Goal: Task Accomplishment & Management: Use online tool/utility

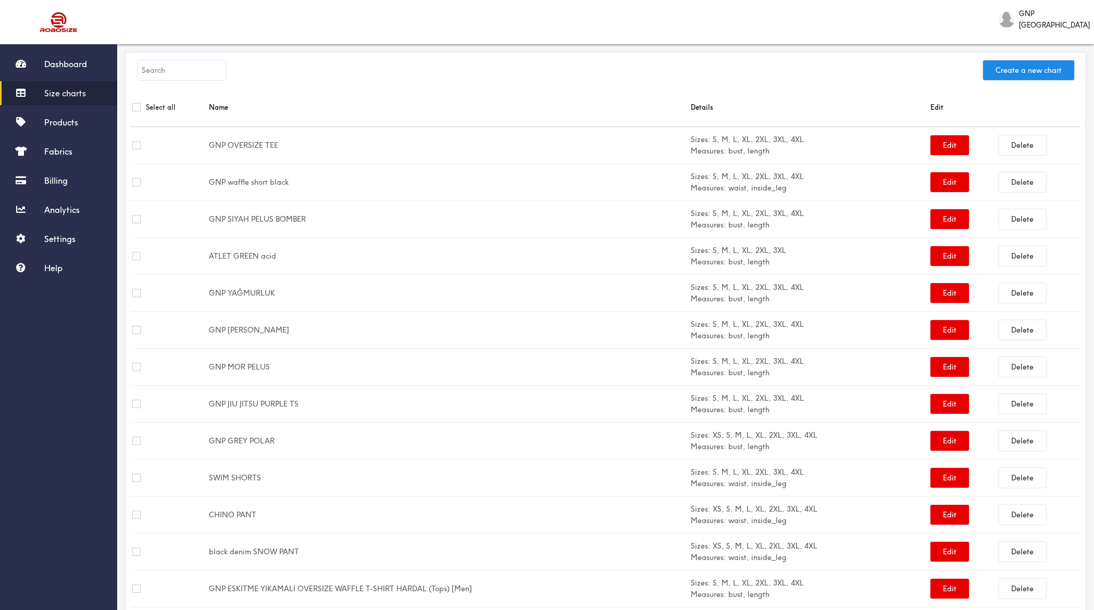
click at [193, 70] on input "text" at bounding box center [182, 70] width 88 height 20
paste input "GNP Eskitme Yıkamalı Waffle Pantolon"
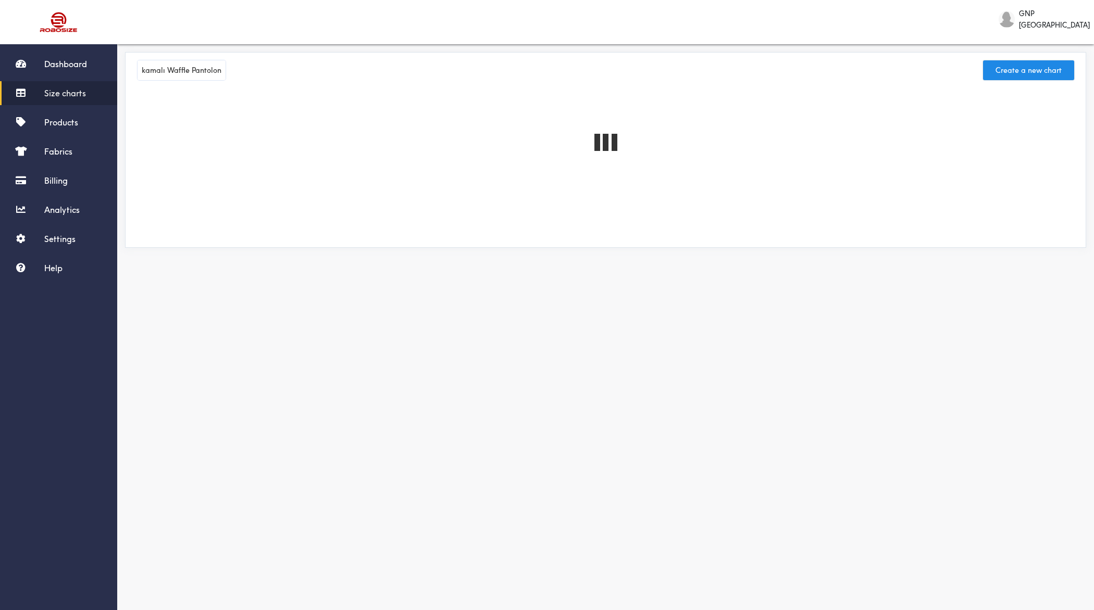
scroll to position [0, 59]
drag, startPoint x: 181, startPoint y: 70, endPoint x: 236, endPoint y: 70, distance: 54.7
click at [236, 70] on div "GNP Eskitme Yıkamalı Waffle Pantolon Create a new chart" at bounding box center [606, 73] width 950 height 30
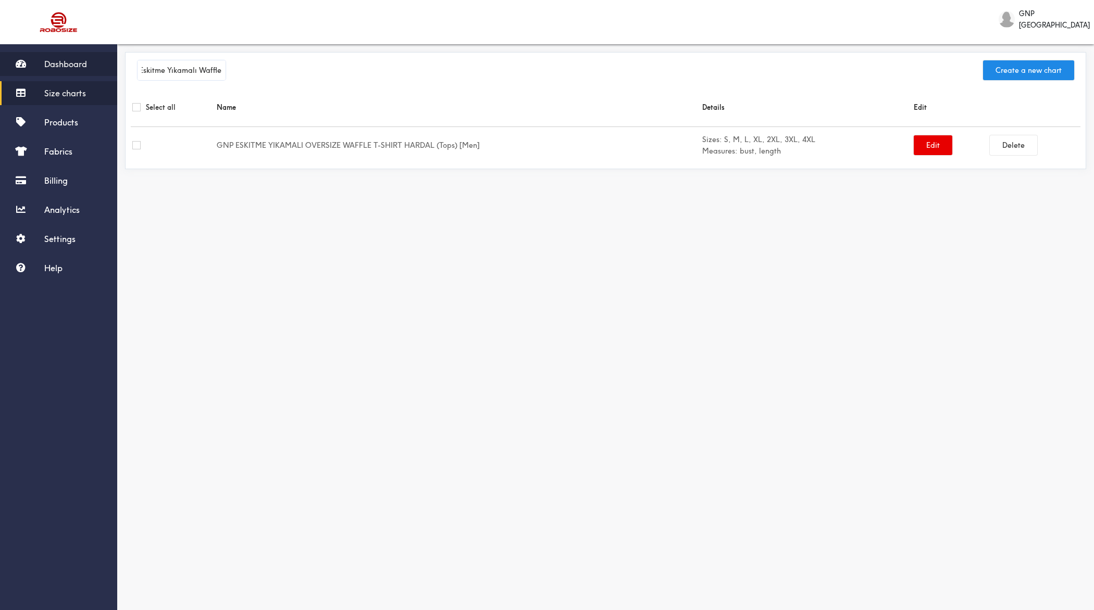
drag, startPoint x: 190, startPoint y: 69, endPoint x: 78, endPoint y: 68, distance: 112.0
click at [78, 68] on div "Dashboard Size charts Products Fabrics Billing Analytics Settings Help GNP Ista…" at bounding box center [547, 176] width 1094 height 352
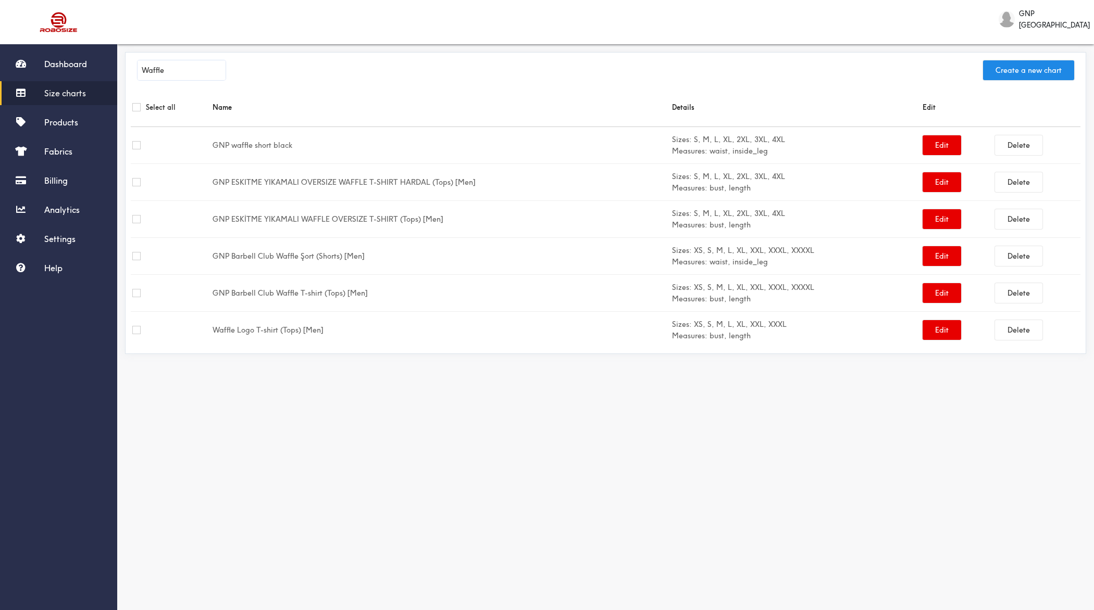
click at [185, 71] on input "Waffle" at bounding box center [182, 70] width 88 height 20
paste input "Natur"
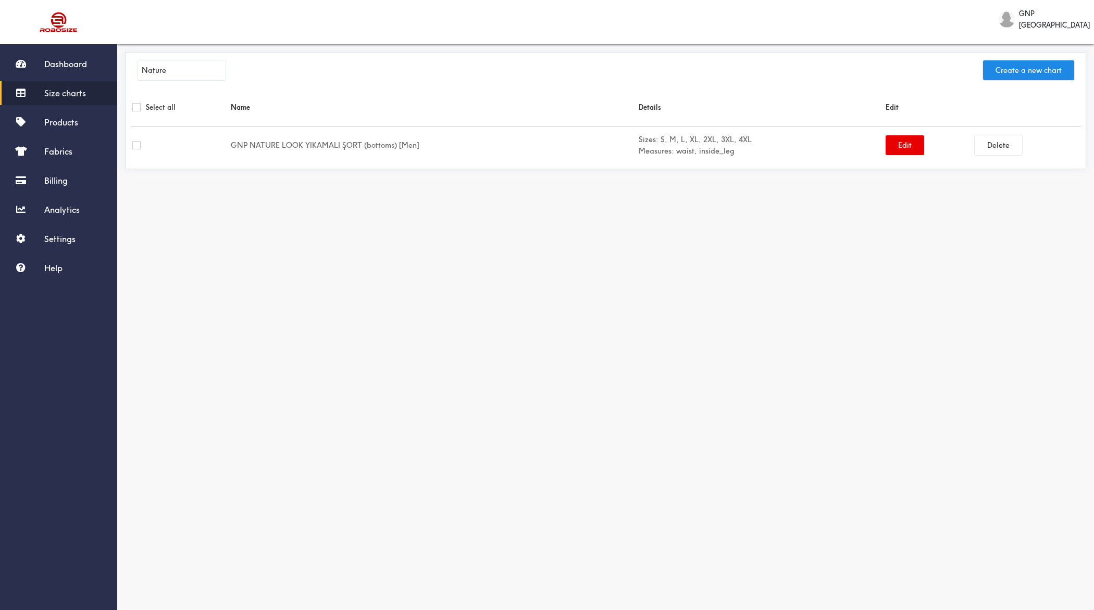
click at [192, 73] on input "Nature" at bounding box center [182, 70] width 88 height 20
paste input "Relax"
type input "Relax"
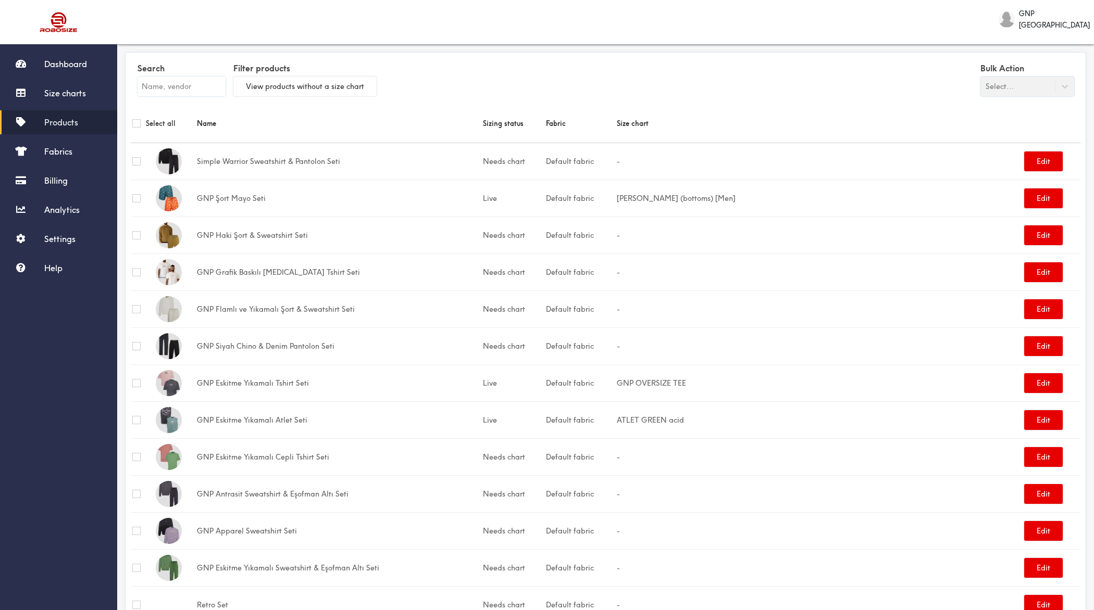
scroll to position [1425, 0]
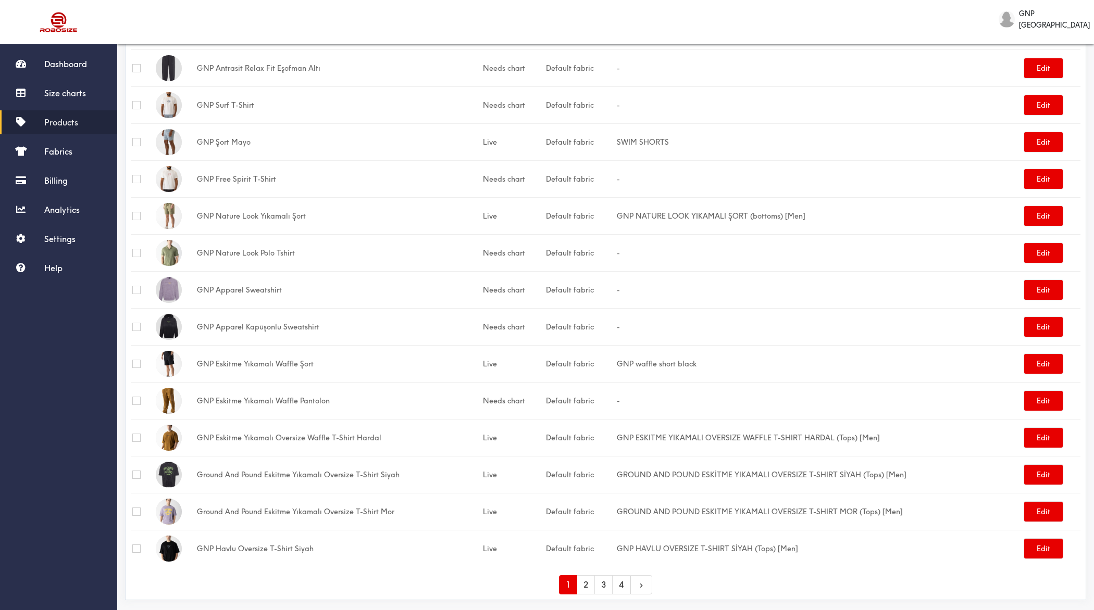
click at [254, 393] on td "GNP Eskitme Yıkamalı Waffle Pantolon" at bounding box center [338, 400] width 286 height 37
copy td "GNP Eskitme Yıkamalı Waffle Pantolon"
click at [259, 281] on td "GNP Apparel Sweatshirt" at bounding box center [338, 289] width 286 height 37
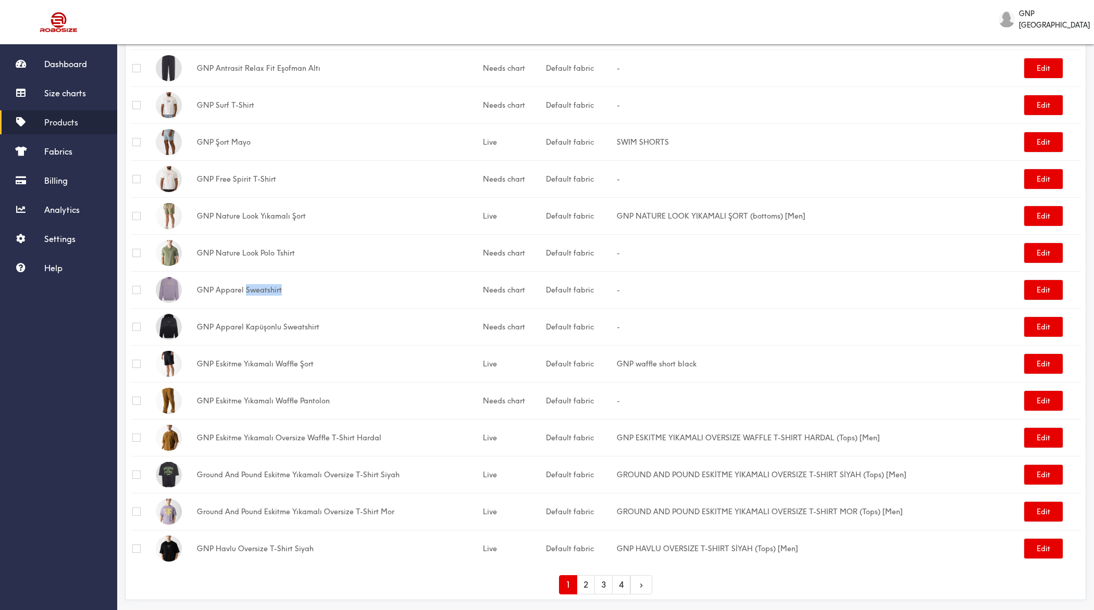
click at [259, 281] on td "GNP Apparel Sweatshirt" at bounding box center [338, 289] width 286 height 37
copy td "Sweatshirt"
click at [251, 207] on td "GNP Nature Look Yıkamalı Şort" at bounding box center [338, 215] width 286 height 37
click at [228, 205] on td "GNP Nature Look Yıkamalı Şort" at bounding box center [338, 215] width 286 height 37
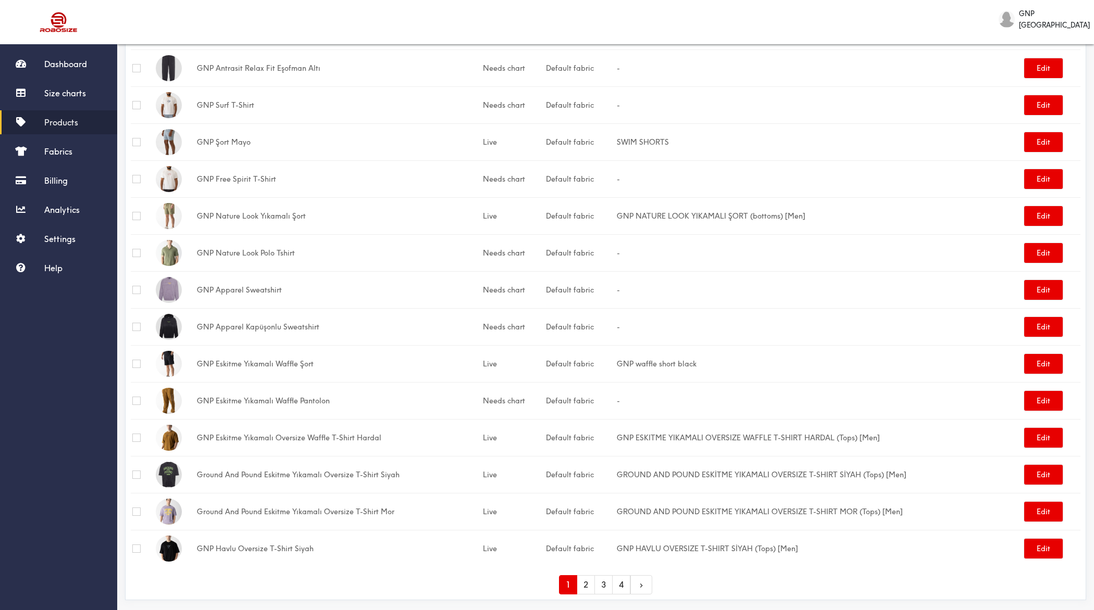
click at [228, 205] on td "GNP Nature Look Yıkamalı Şort" at bounding box center [338, 215] width 286 height 37
copy td "Nature"
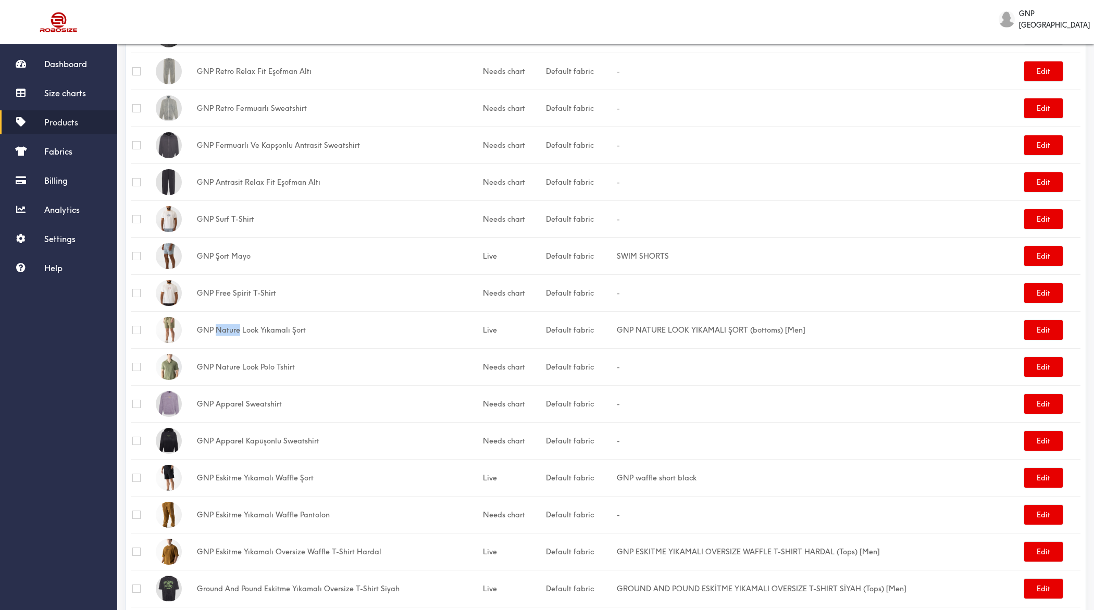
scroll to position [1306, 0]
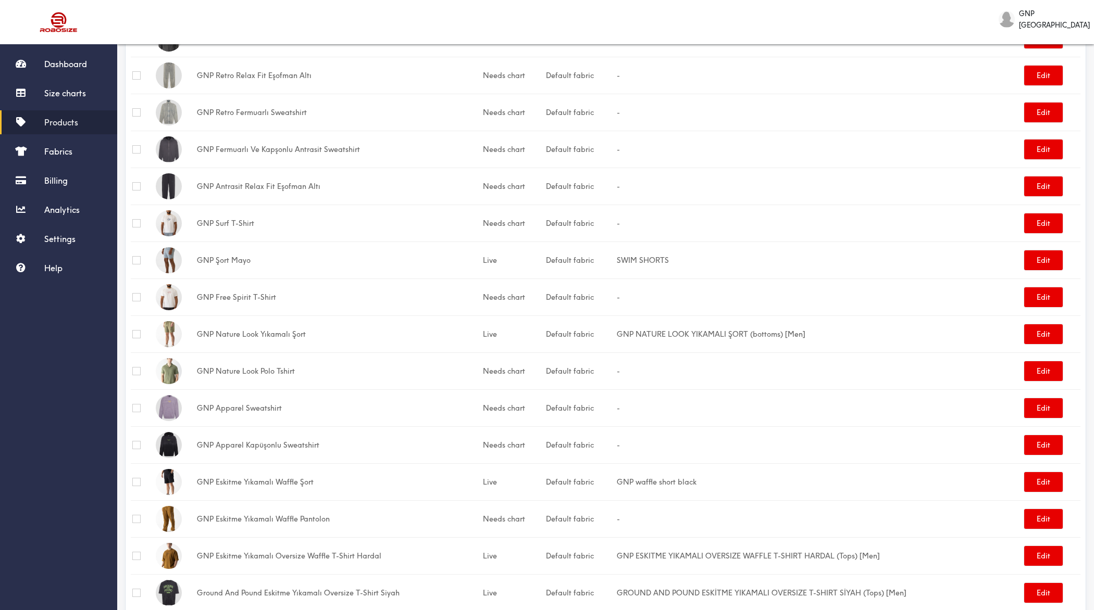
click at [253, 175] on td "GNP Antrasit Relax Fit Eşofman Altı" at bounding box center [338, 186] width 286 height 37
copy td "Relax"
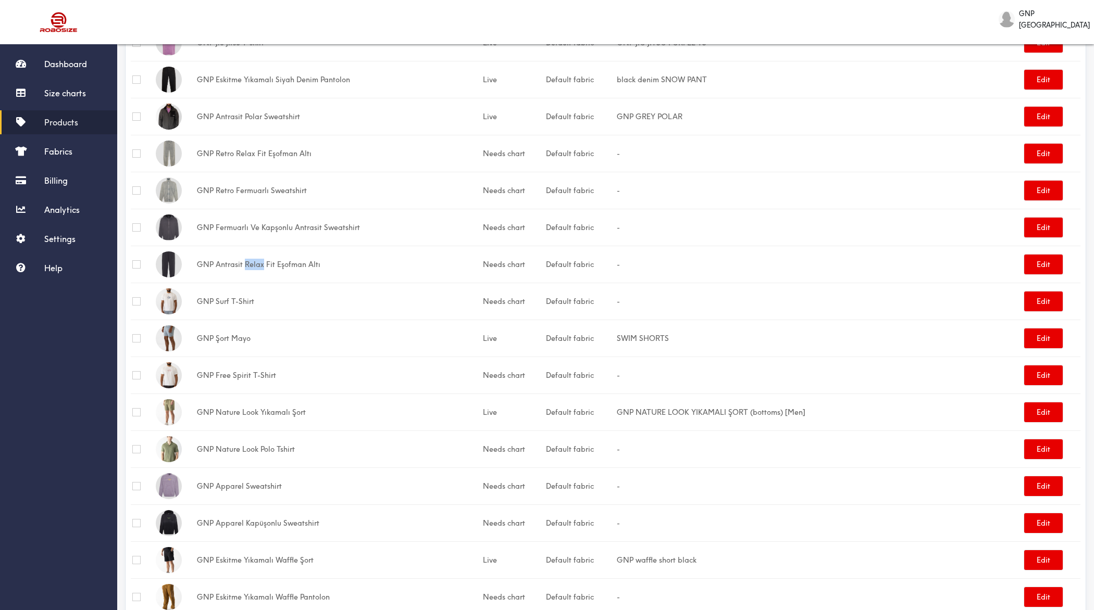
scroll to position [1222, 0]
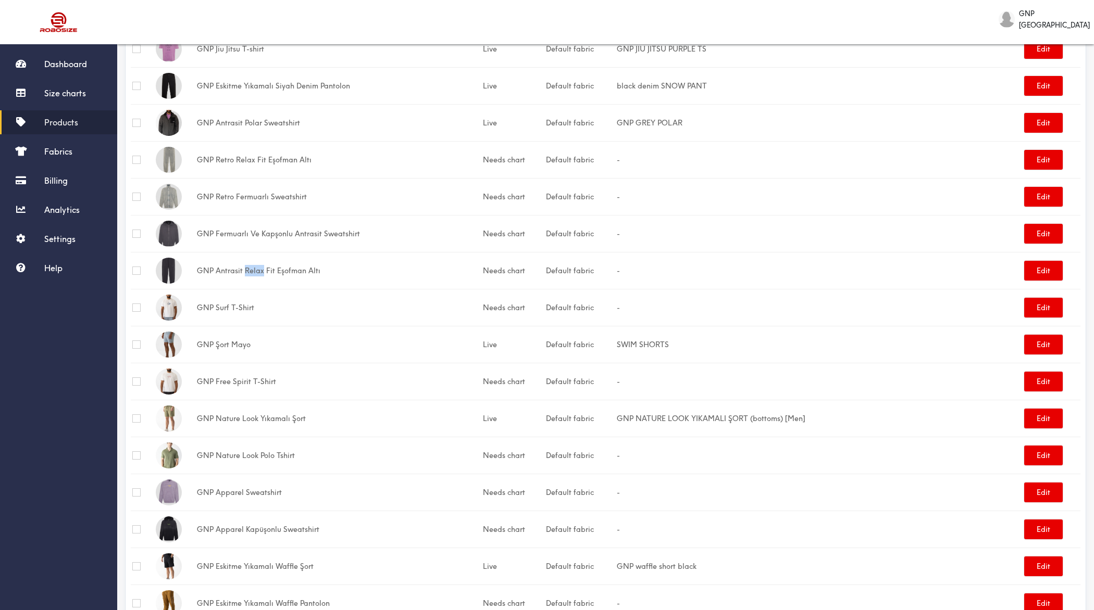
click at [223, 187] on td "GNP Retro Fermuarlı Sweatshirt" at bounding box center [338, 196] width 286 height 37
copy td "Retro"
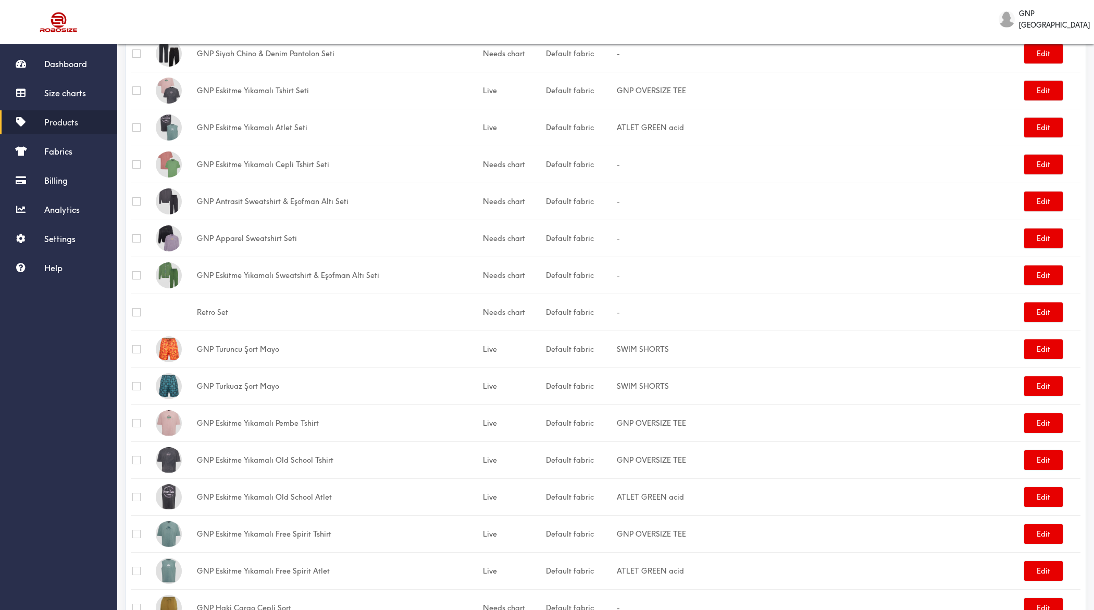
scroll to position [0, 0]
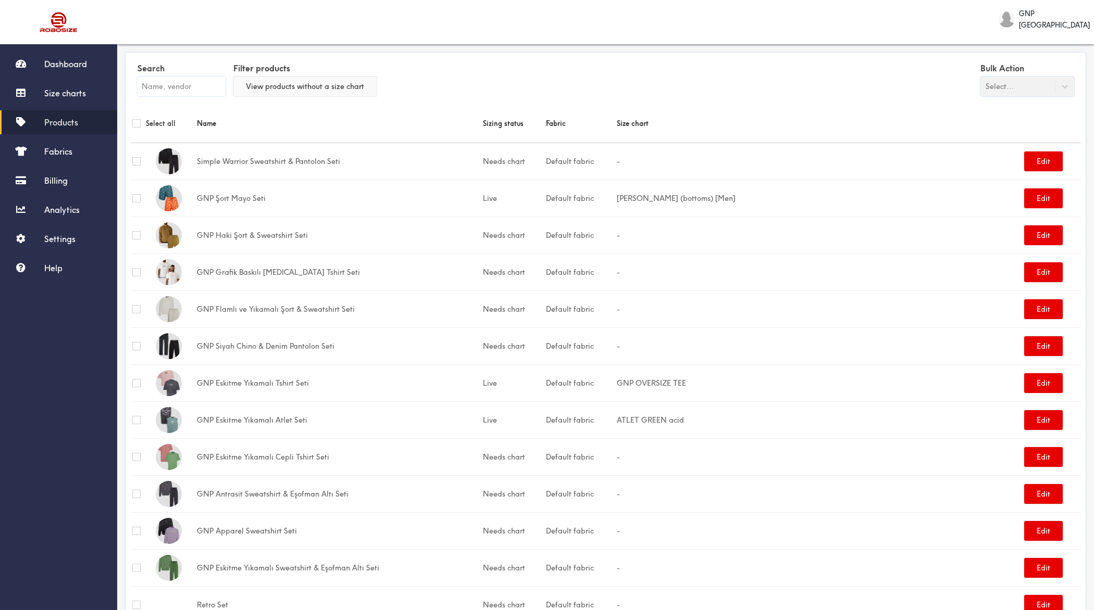
click at [293, 91] on button "View products without a size chart" at bounding box center [304, 87] width 143 height 20
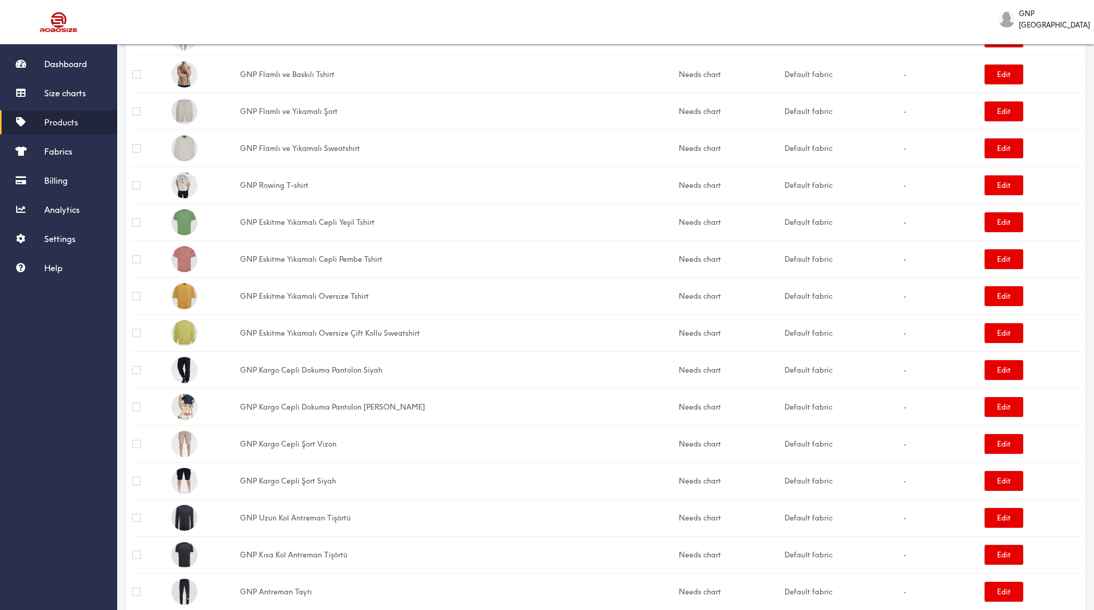
scroll to position [1011, 0]
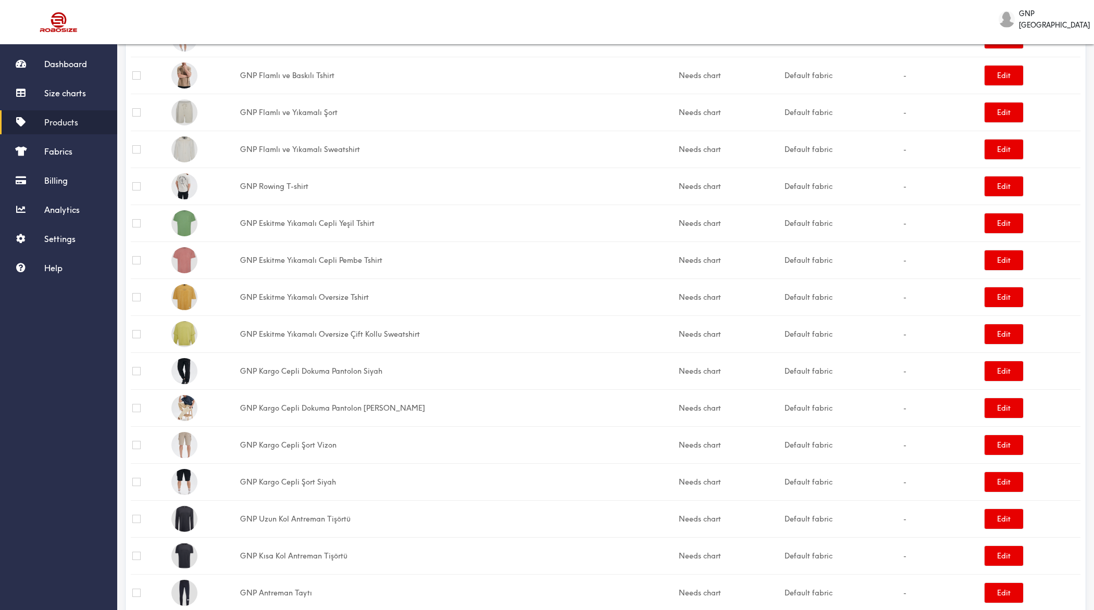
click at [273, 583] on td "GNP Antreman Taytı" at bounding box center [458, 593] width 439 height 37
copy td "Antreman"
click at [273, 437] on td "GNP Kargo Cepli Şort Vizon" at bounding box center [458, 445] width 439 height 37
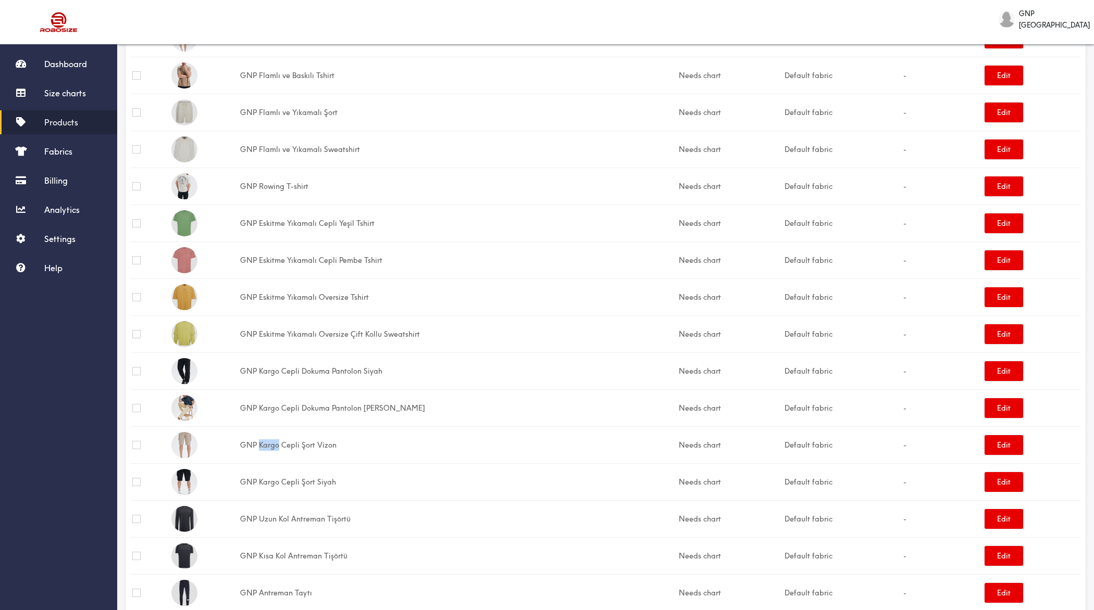
copy td "Kargo"
click at [498, 256] on td "GNP Eskitme Yıkamalı Cepli Pembe Tshirt" at bounding box center [458, 260] width 439 height 37
click at [271, 217] on td "GNP Eskitme Yıkamalı Cepli Yeşil Tshirt" at bounding box center [458, 223] width 439 height 37
click at [262, 218] on td "GNP Eskitme Yıkamalı Cepli Yeşil Tshirt" at bounding box center [458, 223] width 439 height 37
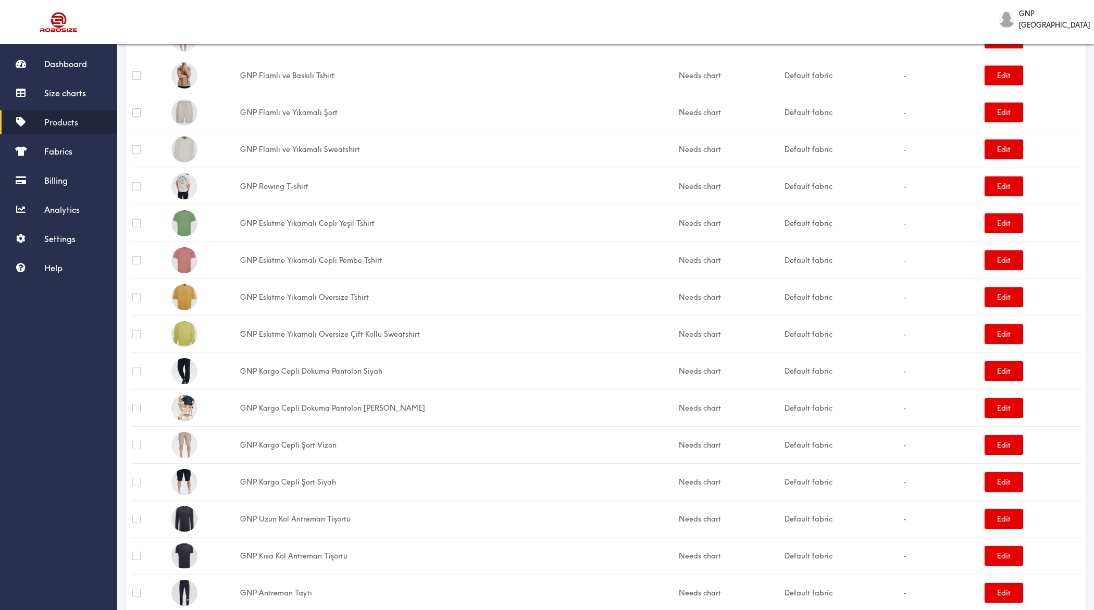
click at [262, 218] on td "GNP Eskitme Yıkamalı Cepli Yeşil Tshirt" at bounding box center [458, 223] width 439 height 37
copy td "Eskitme"
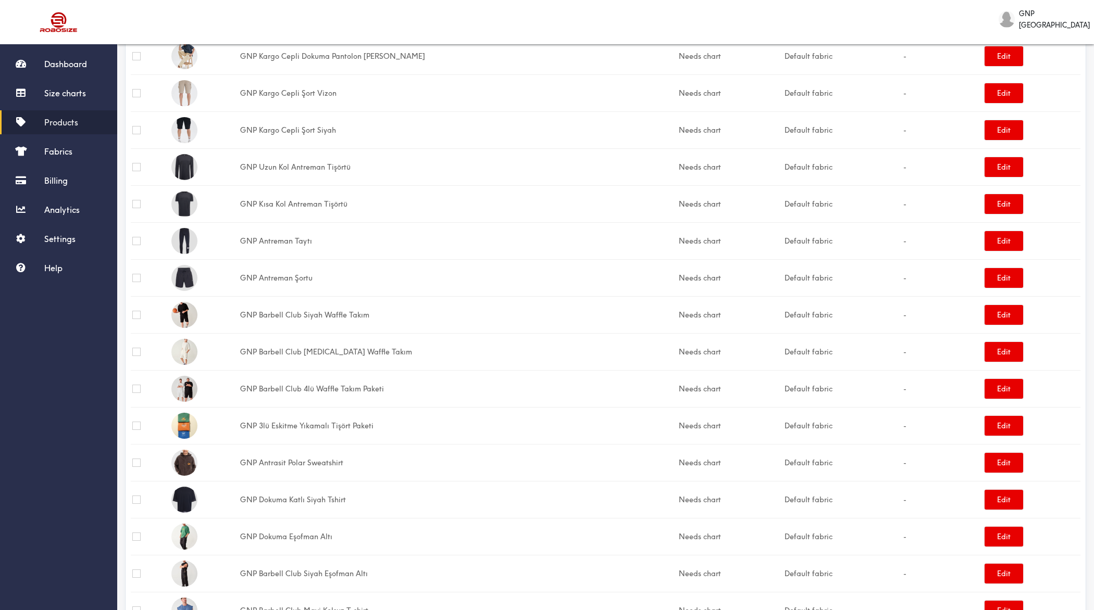
scroll to position [1425, 0]
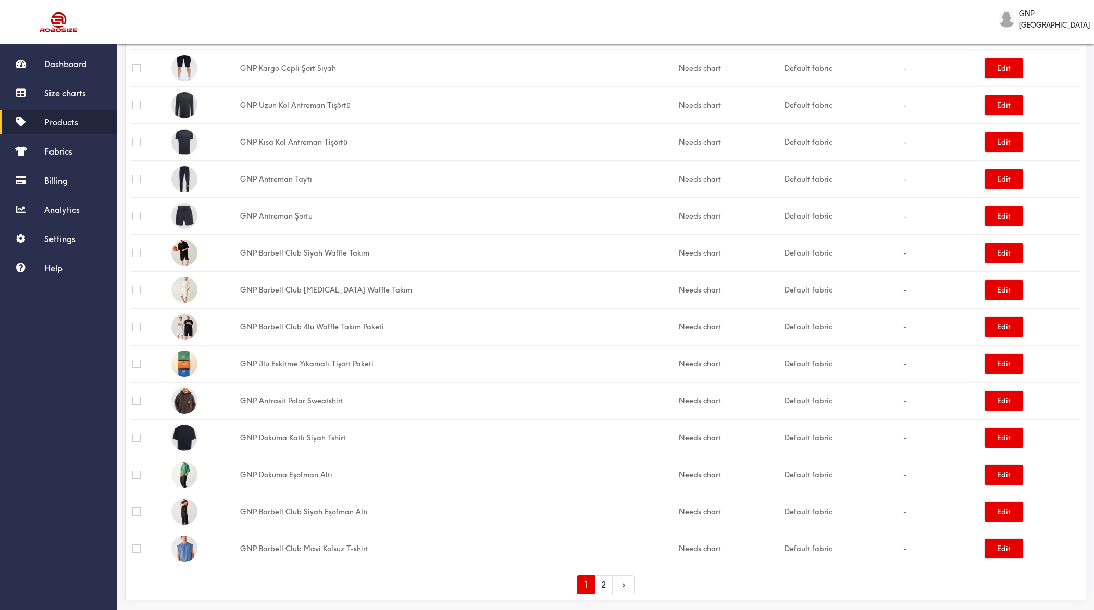
click at [606, 576] on link "2" at bounding box center [603, 585] width 18 height 19
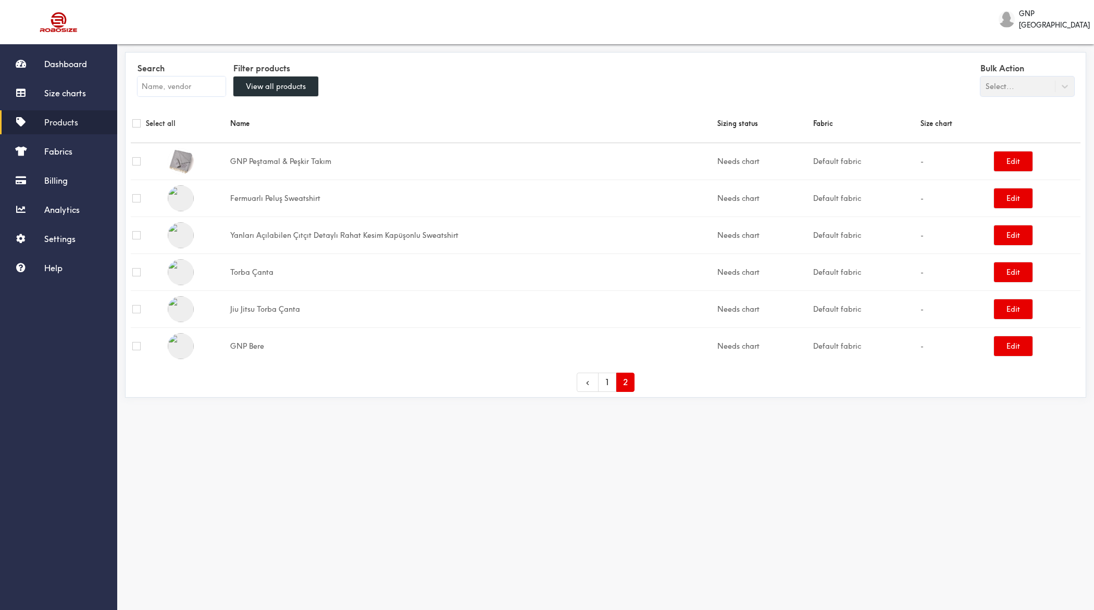
click at [305, 260] on td "Torba Çanta" at bounding box center [473, 272] width 488 height 37
